Goal: Information Seeking & Learning: Learn about a topic

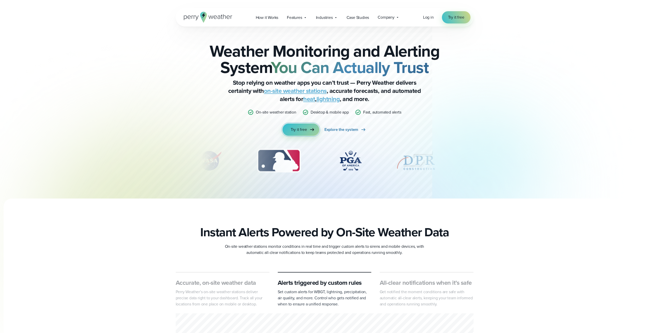
click at [299, 128] on span "Try it free" at bounding box center [299, 129] width 16 height 6
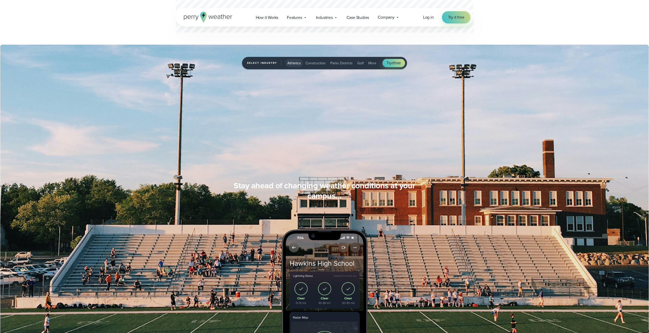
scroll to position [459, 0]
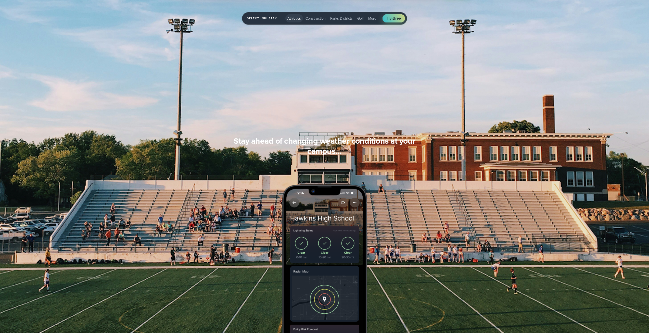
drag, startPoint x: 146, startPoint y: 89, endPoint x: 134, endPoint y: 89, distance: 12.5
click at [134, 89] on img "1 of 5" at bounding box center [324, 166] width 649 height 333
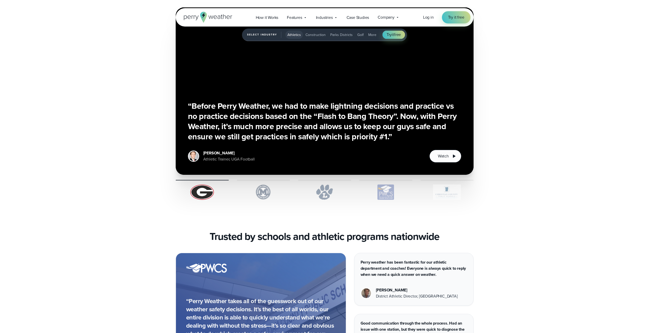
scroll to position [1325, 0]
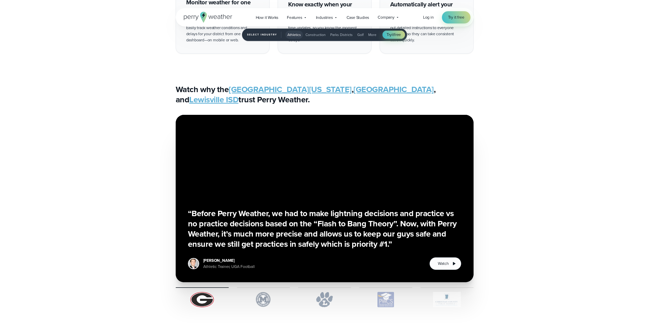
click at [145, 125] on div "“Before Perry Weather, we had to make lightning decisions and practice vs no pr…" at bounding box center [324, 211] width 367 height 192
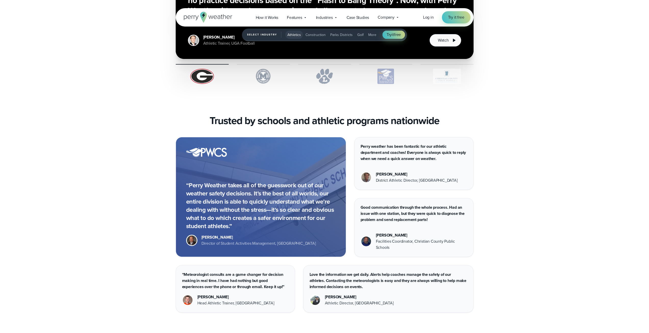
scroll to position [1375, 0]
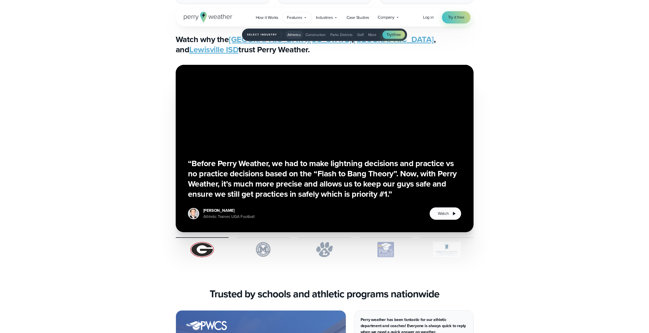
click at [294, 19] on span "Features" at bounding box center [294, 18] width 15 height 6
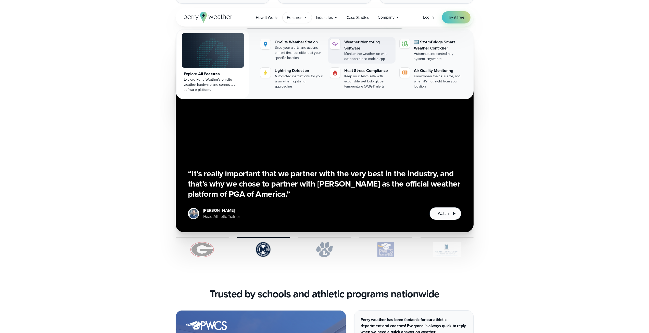
click at [361, 45] on div "Weather Monitoring Software" at bounding box center [368, 45] width 49 height 12
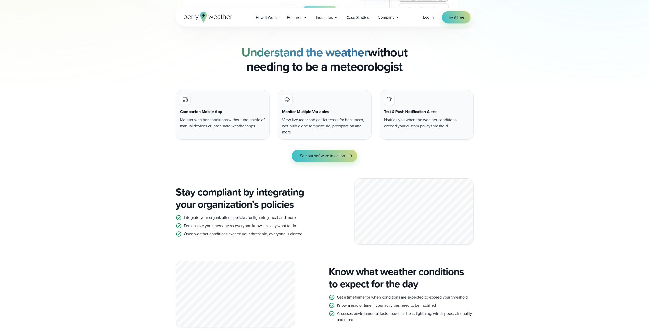
scroll to position [510, 0]
